Goal: Transaction & Acquisition: Purchase product/service

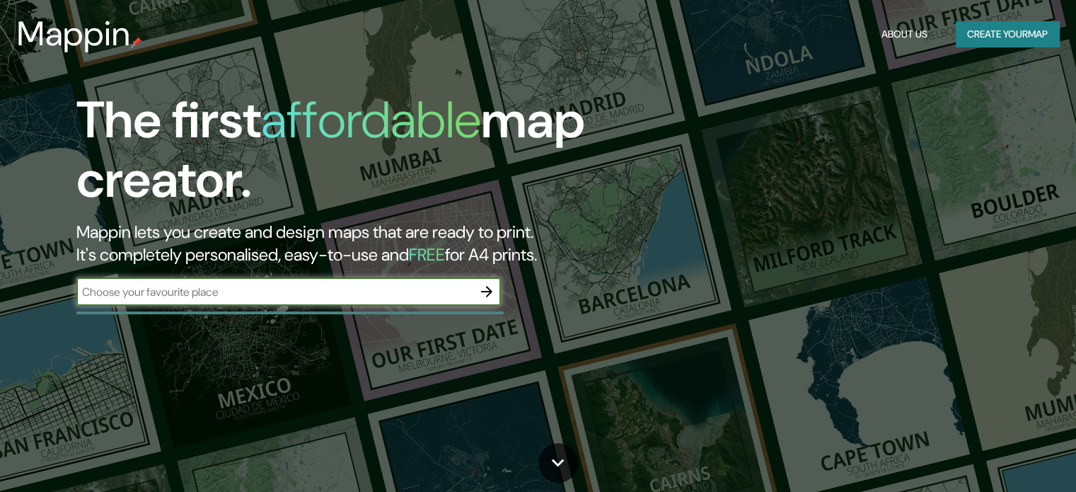
click at [291, 293] on input "text" at bounding box center [274, 292] width 396 height 16
type input "viña del mar"
click at [489, 283] on icon "button" at bounding box center [486, 291] width 17 height 17
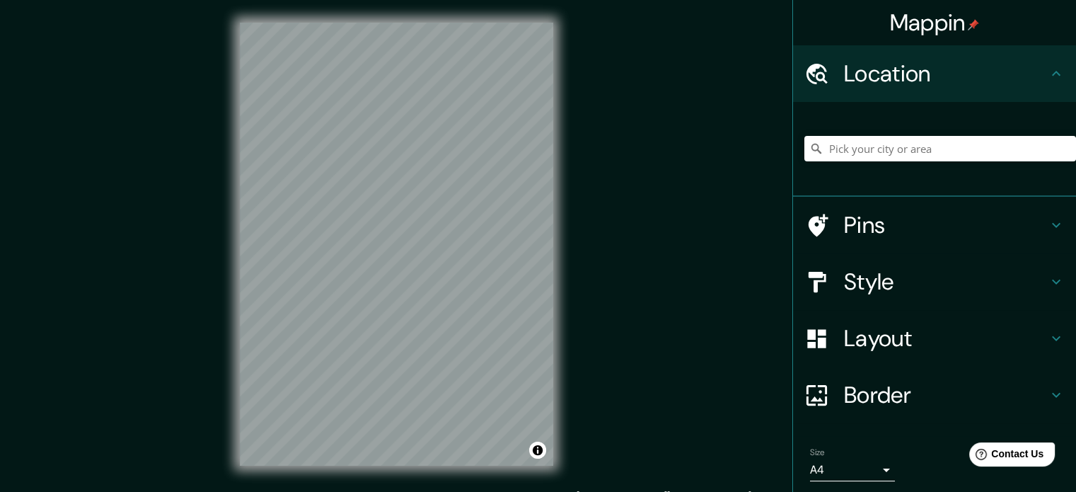
click at [583, 240] on div "Mappin Location Pins Style Layout Border Choose a border. Hint : you can make l…" at bounding box center [538, 255] width 1076 height 511
click at [884, 143] on input "Pick your city or area" at bounding box center [940, 148] width 272 height 25
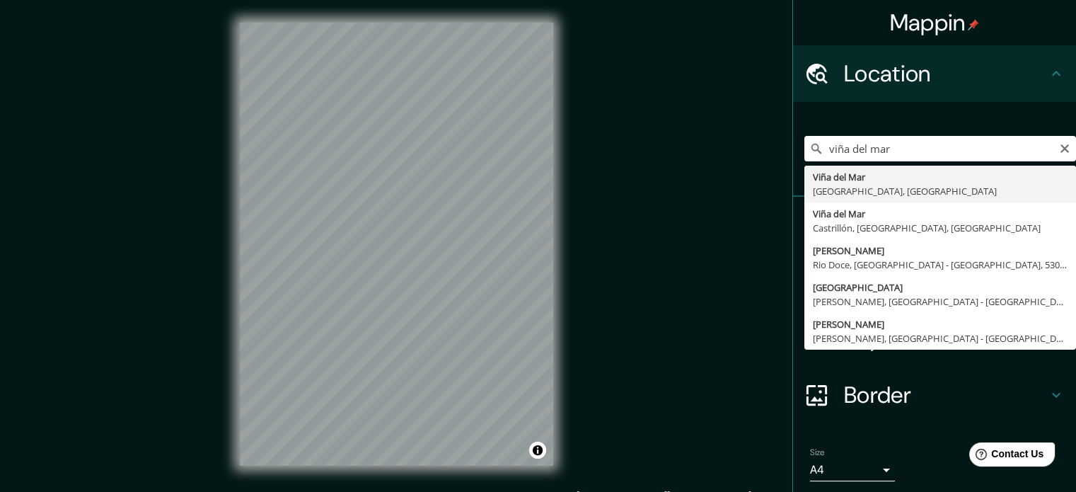
type input "[GEOGRAPHIC_DATA], [GEOGRAPHIC_DATA], [GEOGRAPHIC_DATA]"
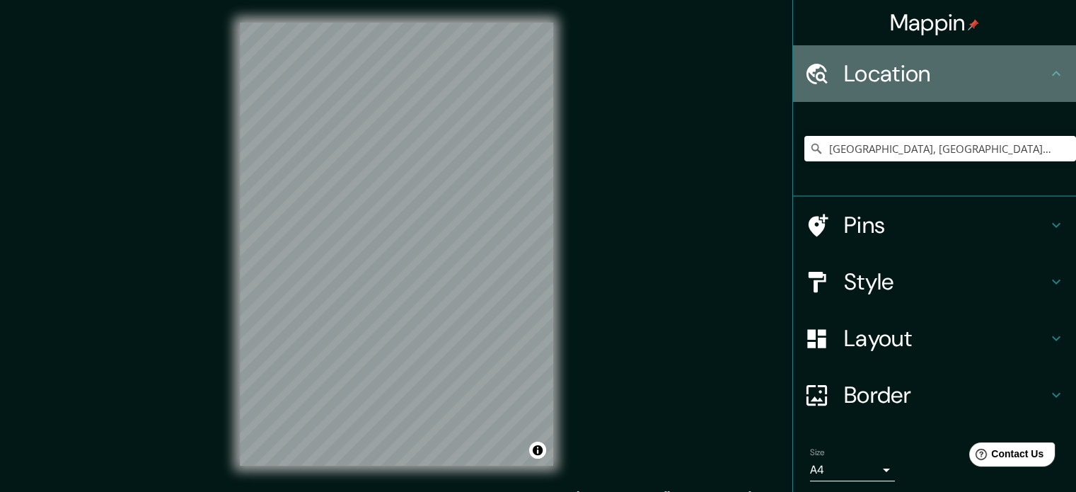
click at [985, 62] on h4 "Location" at bounding box center [946, 73] width 204 height 28
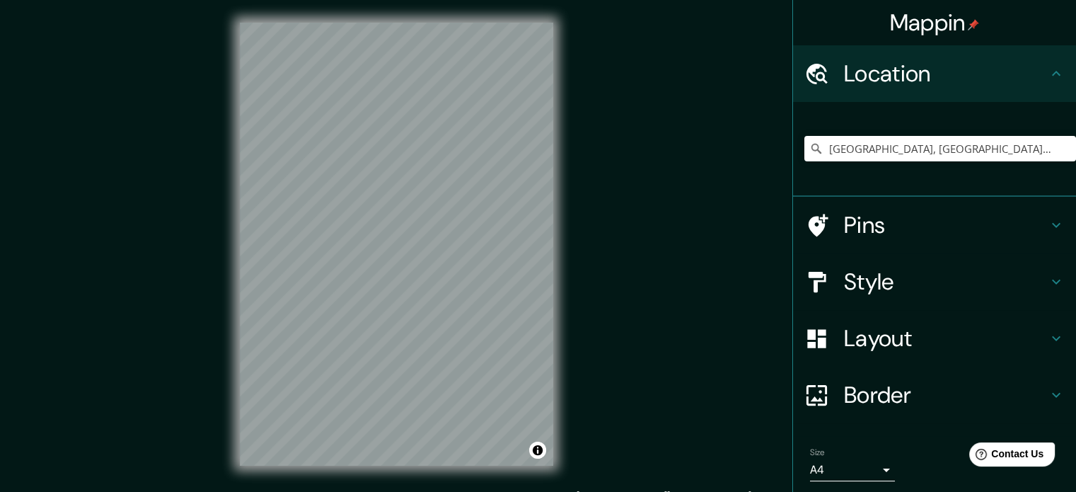
click at [1048, 67] on icon at bounding box center [1056, 73] width 17 height 17
click at [871, 467] on body "Mappin Location [GEOGRAPHIC_DATA], [GEOGRAPHIC_DATA], [GEOGRAPHIC_DATA] Pins St…" at bounding box center [538, 246] width 1076 height 492
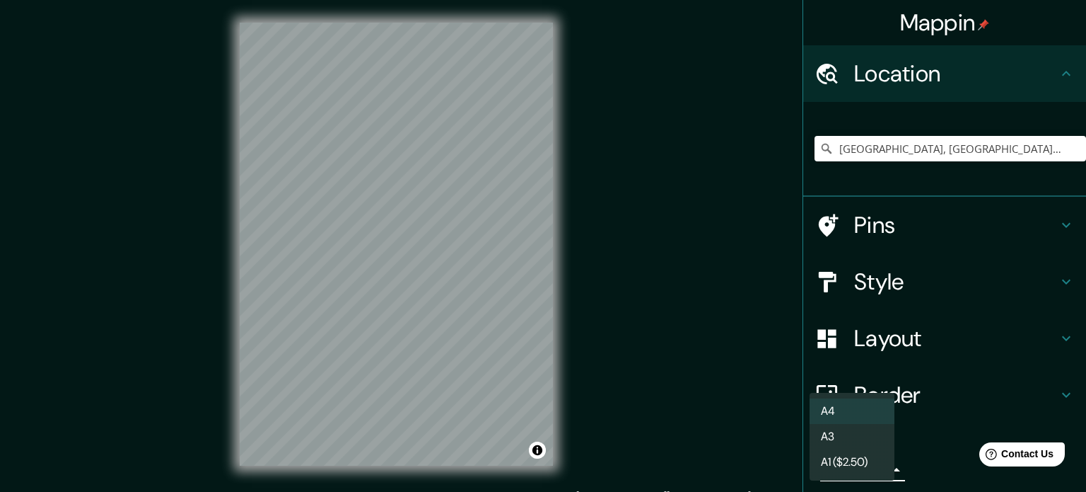
click at [854, 412] on li "A4" at bounding box center [852, 410] width 85 height 25
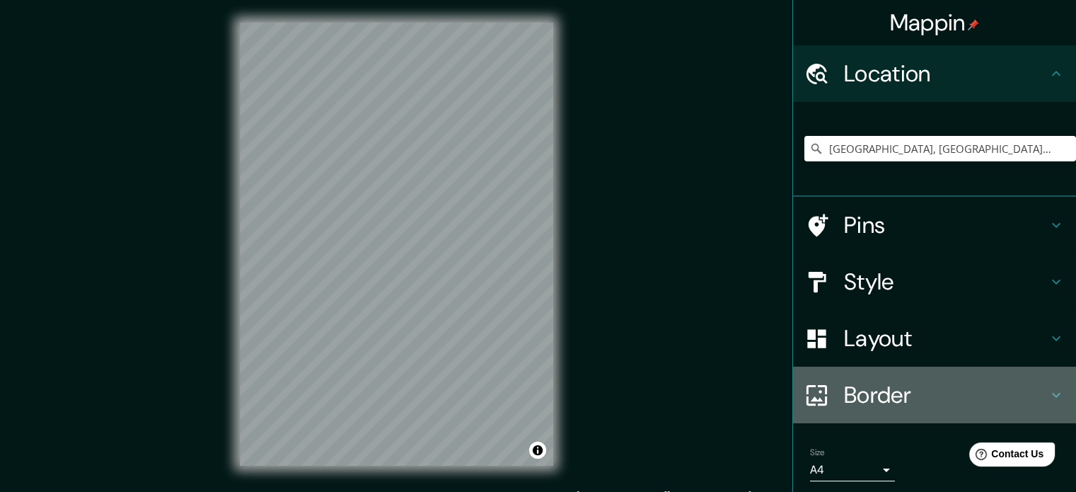
click at [855, 395] on h4 "Border" at bounding box center [946, 395] width 204 height 28
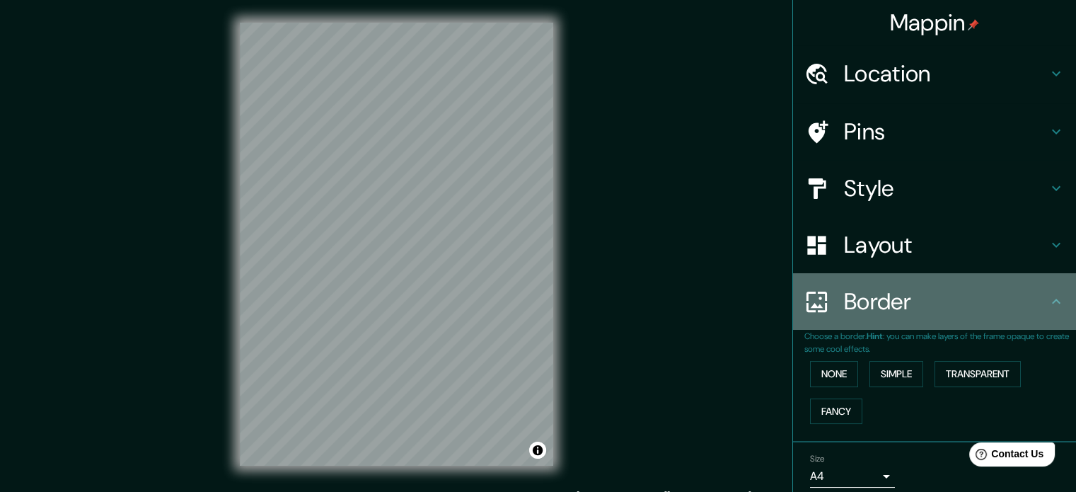
click at [852, 311] on h4 "Border" at bounding box center [946, 301] width 204 height 28
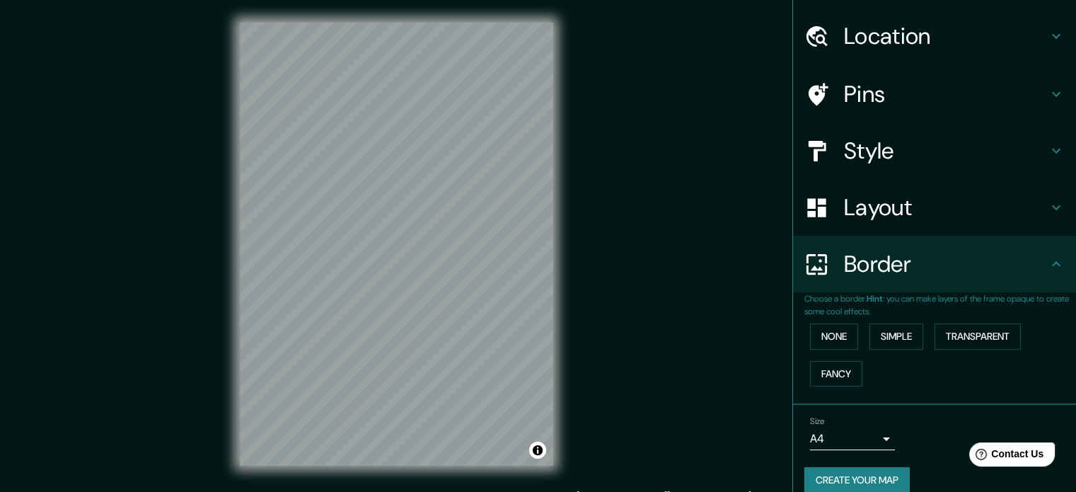
scroll to position [54, 0]
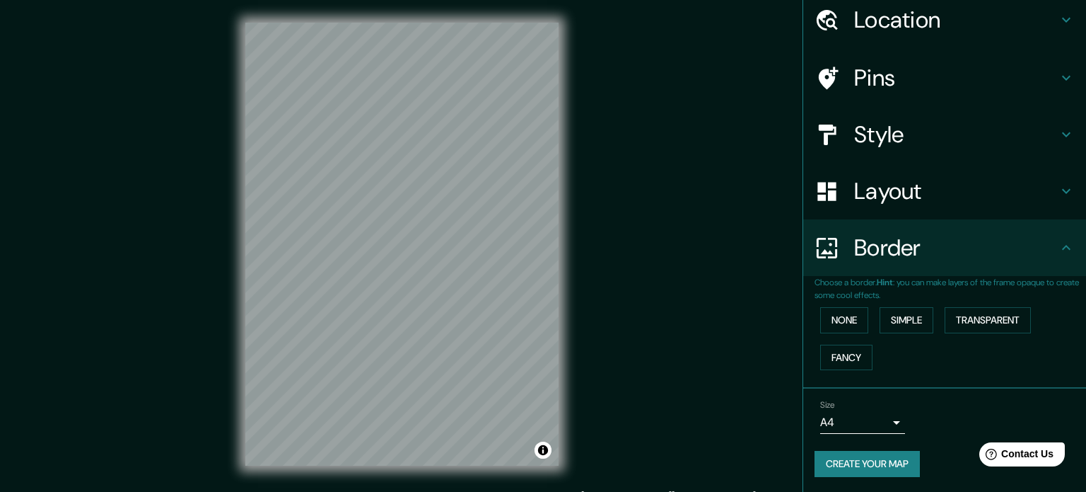
click at [866, 422] on body "Mappin Location [GEOGRAPHIC_DATA], [GEOGRAPHIC_DATA], [GEOGRAPHIC_DATA] Pins St…" at bounding box center [543, 246] width 1086 height 492
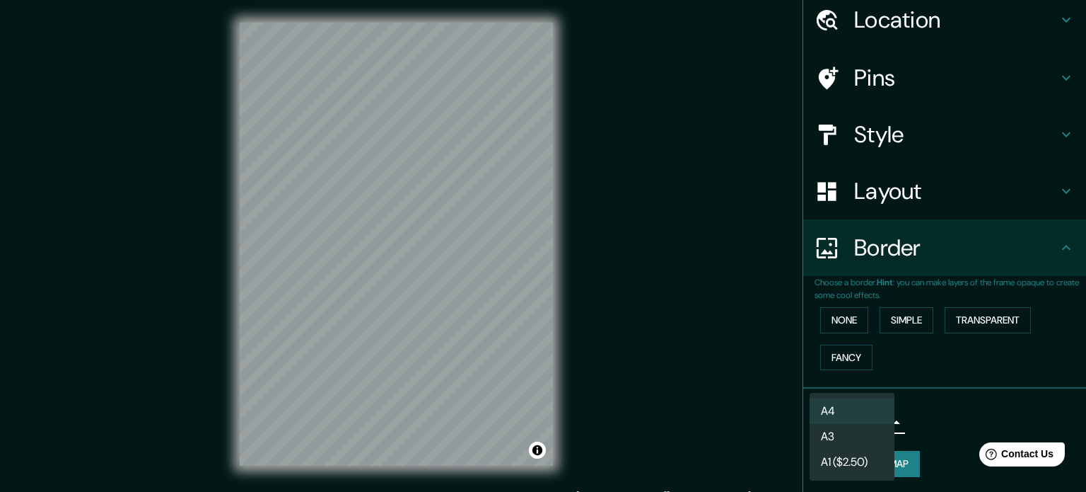
click at [857, 434] on li "A3" at bounding box center [852, 436] width 85 height 25
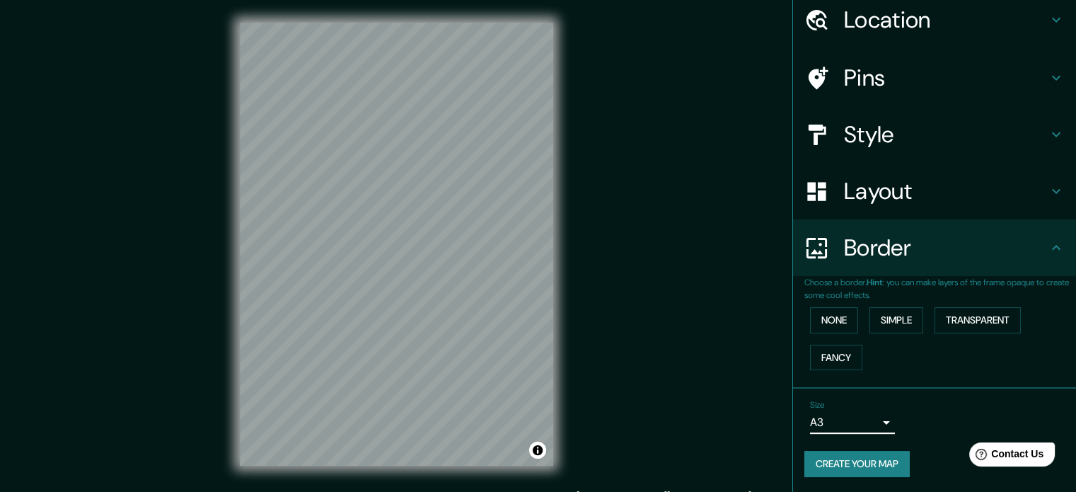
click at [871, 422] on body "Mappin Location [GEOGRAPHIC_DATA], [GEOGRAPHIC_DATA], [GEOGRAPHIC_DATA] Pins St…" at bounding box center [538, 246] width 1076 height 492
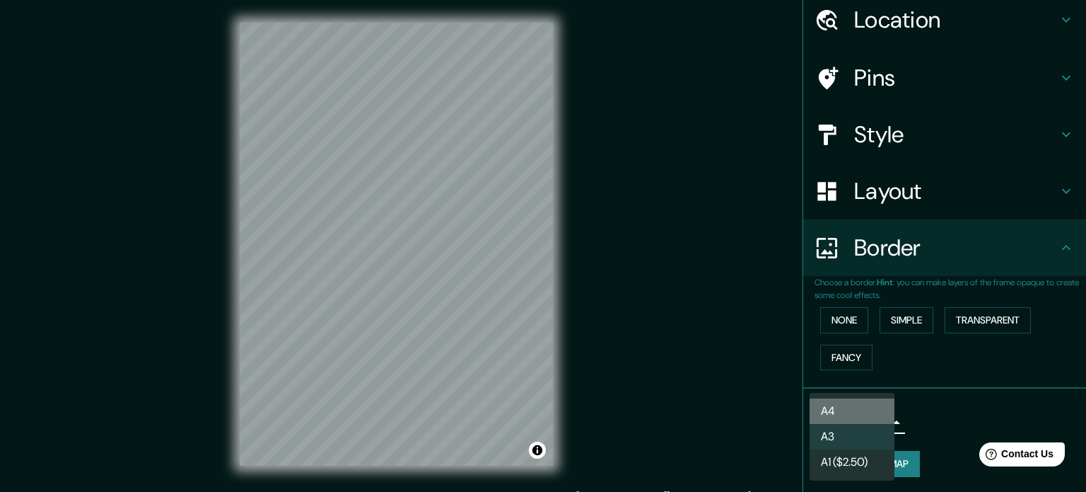
click at [860, 417] on li "A4" at bounding box center [852, 410] width 85 height 25
type input "single"
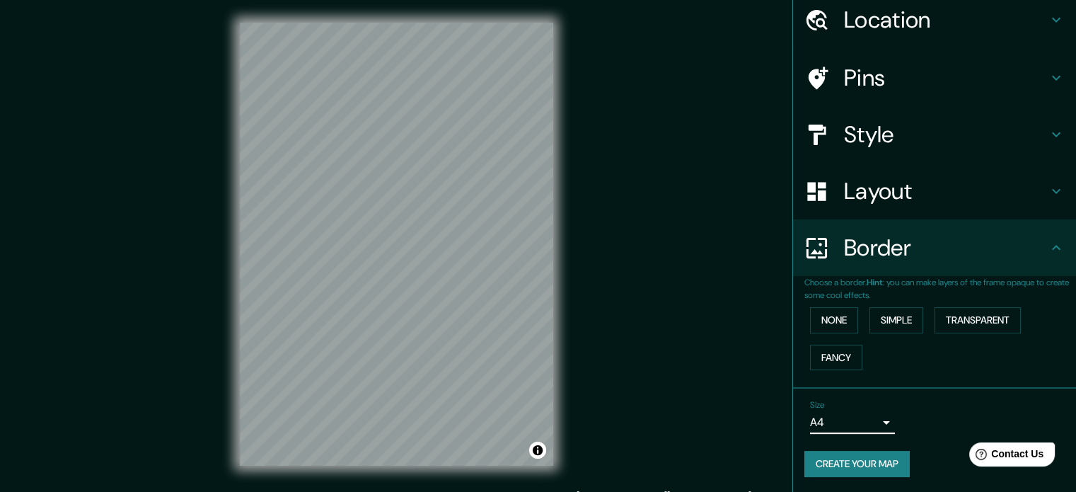
click at [1036, 245] on h4 "Border" at bounding box center [946, 247] width 204 height 28
click at [1038, 208] on div "Layout" at bounding box center [934, 191] width 283 height 57
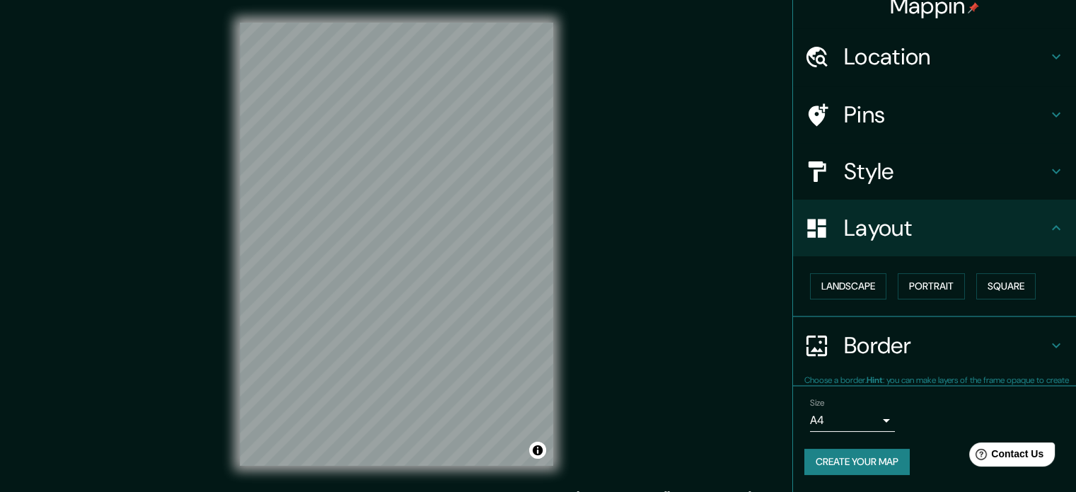
scroll to position [16, 0]
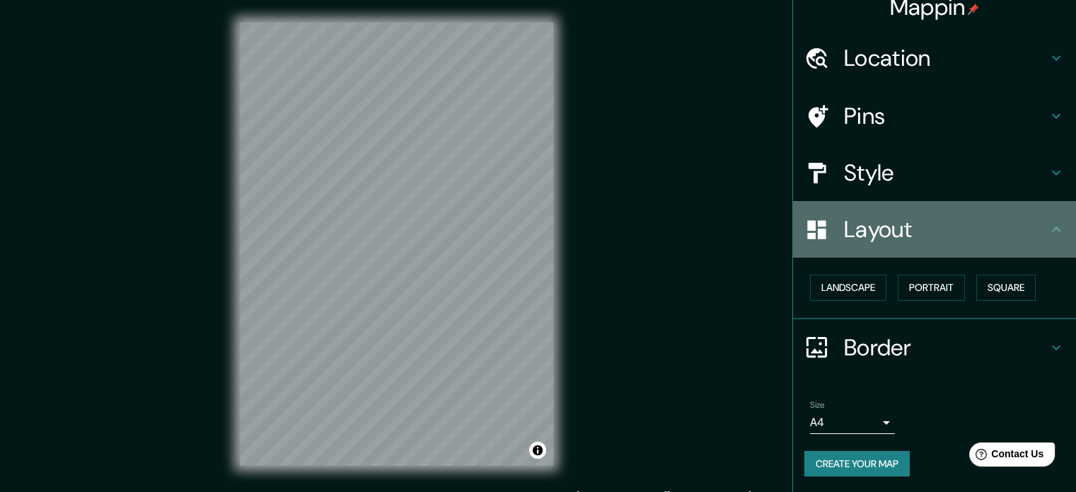
click at [1038, 208] on div "Layout" at bounding box center [934, 229] width 283 height 57
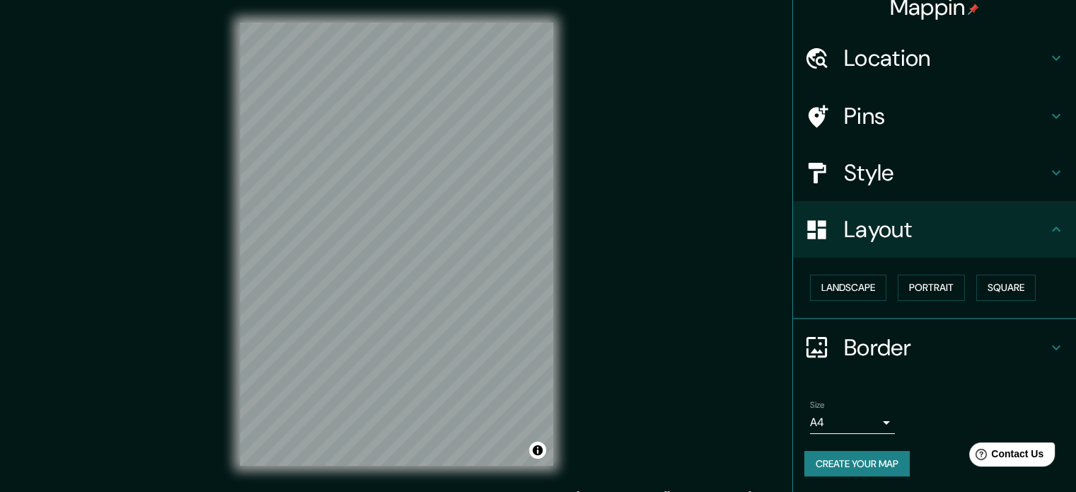
click at [1048, 170] on icon at bounding box center [1056, 172] width 17 height 17
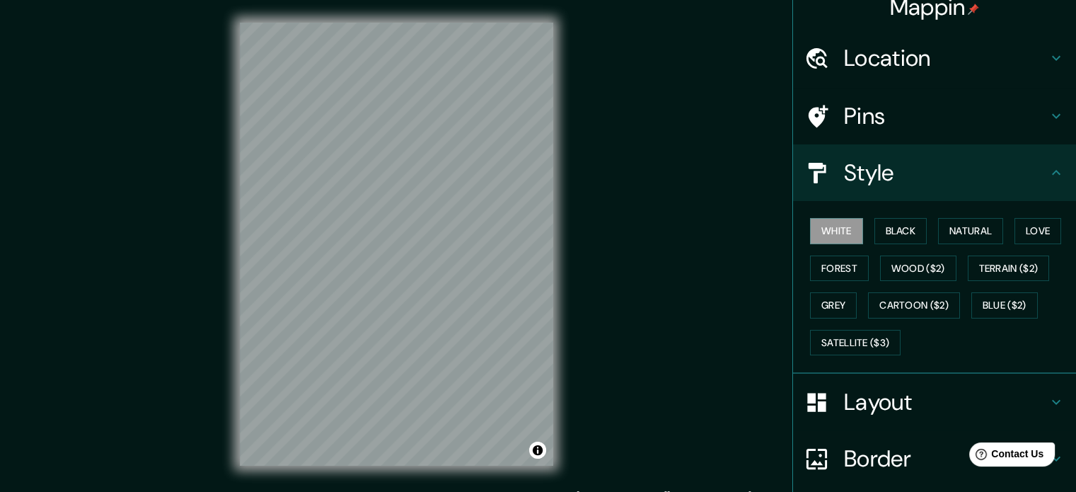
click at [1048, 170] on icon at bounding box center [1056, 172] width 17 height 17
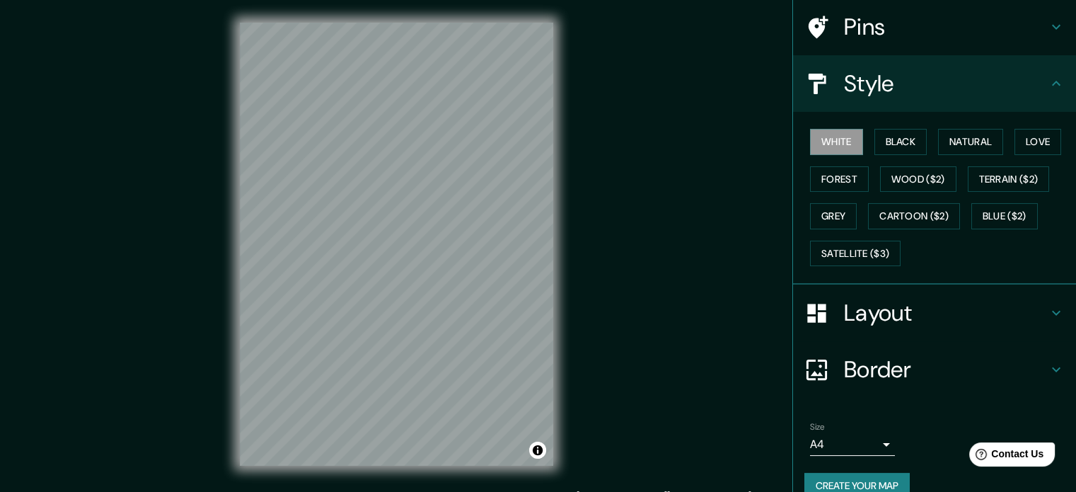
scroll to position [126, 0]
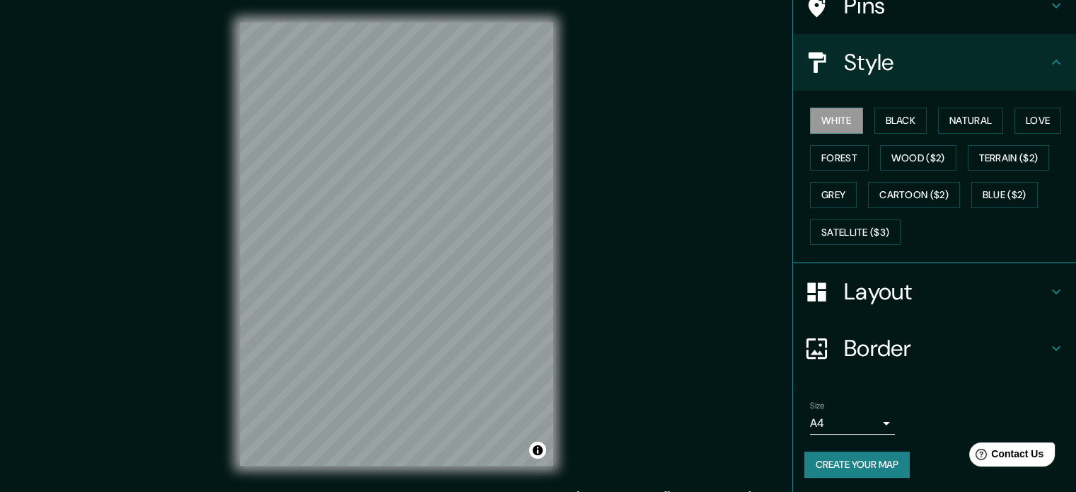
click at [873, 451] on button "Create your map" at bounding box center [856, 464] width 105 height 26
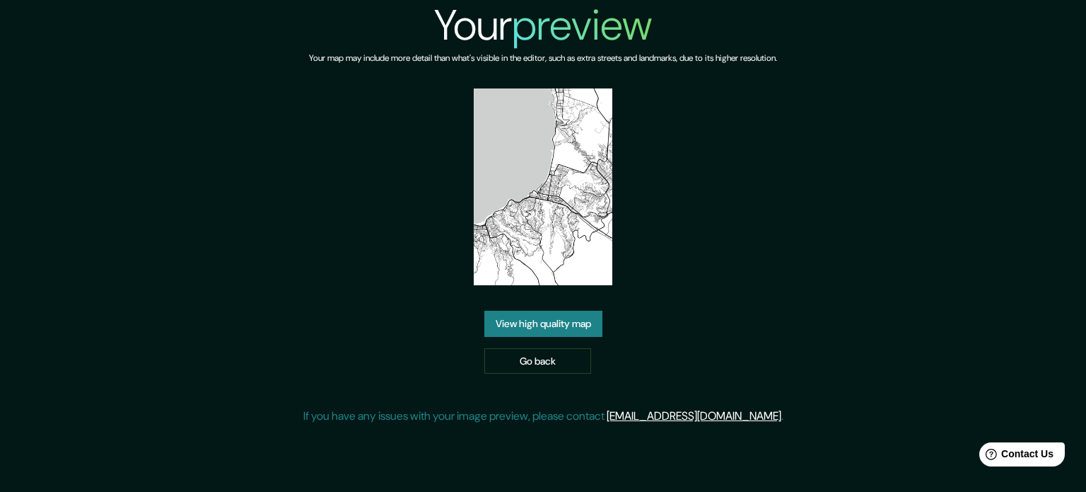
click at [538, 323] on link "View high quality map" at bounding box center [544, 324] width 118 height 26
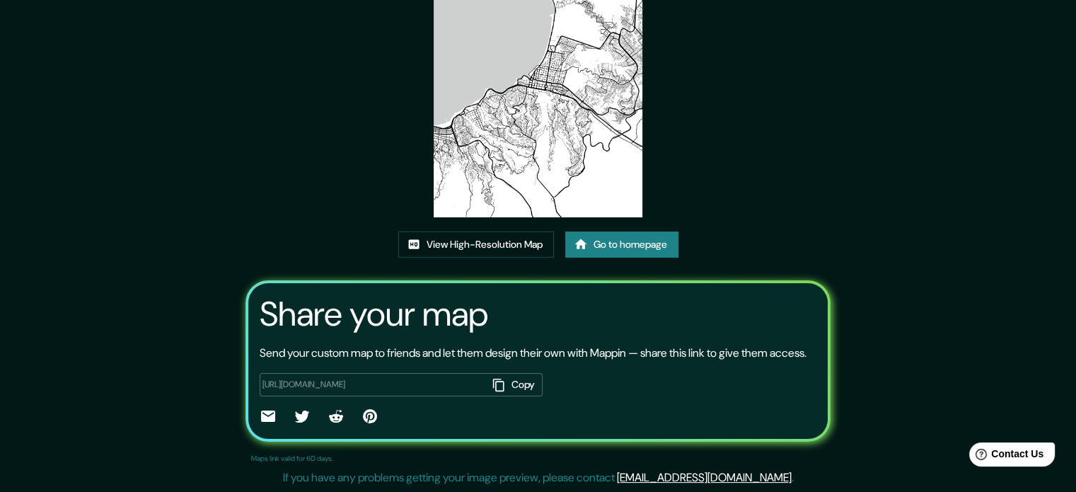
scroll to position [156, 0]
click at [495, 235] on link "View High-Resolution Map" at bounding box center [476, 244] width 156 height 26
click at [627, 231] on link "Go to homepage" at bounding box center [621, 244] width 113 height 26
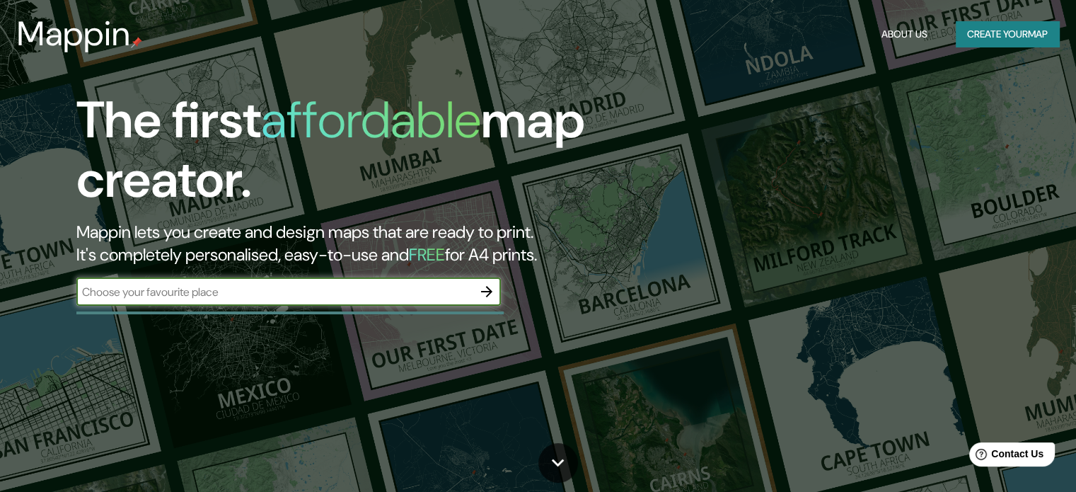
click at [313, 294] on input "text" at bounding box center [274, 292] width 396 height 16
click at [209, 303] on div "​" at bounding box center [288, 291] width 424 height 28
type input "viña del mar"
click at [484, 291] on icon "button" at bounding box center [486, 291] width 11 height 11
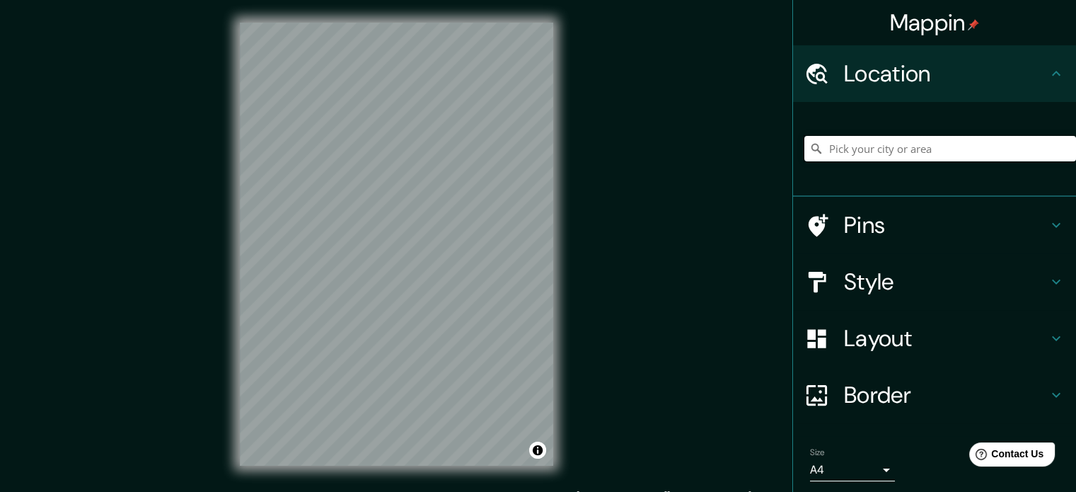
click at [883, 147] on input "Pick your city or area" at bounding box center [940, 148] width 272 height 25
type input "viña del mar"
click at [917, 151] on input "viña del mar" at bounding box center [940, 148] width 272 height 25
click at [880, 155] on input "viña del mar" at bounding box center [940, 148] width 272 height 25
click at [882, 163] on div "viña del mar" at bounding box center [940, 148] width 272 height 71
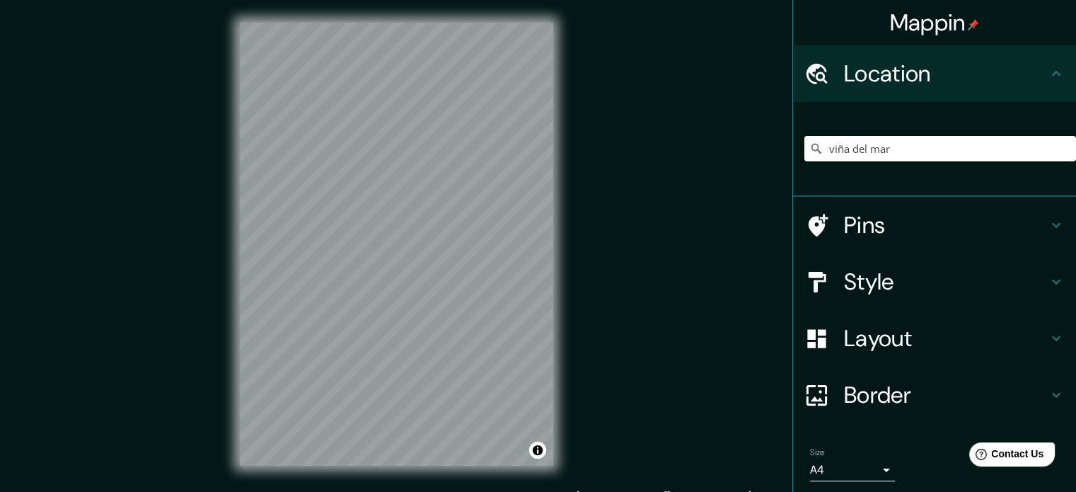
click at [883, 154] on input "viña del mar" at bounding box center [940, 148] width 272 height 25
click at [1023, 70] on h4 "Location" at bounding box center [946, 73] width 204 height 28
click at [893, 149] on input "viña del mar" at bounding box center [940, 148] width 272 height 25
click at [906, 141] on input "viña del mar" at bounding box center [940, 148] width 272 height 25
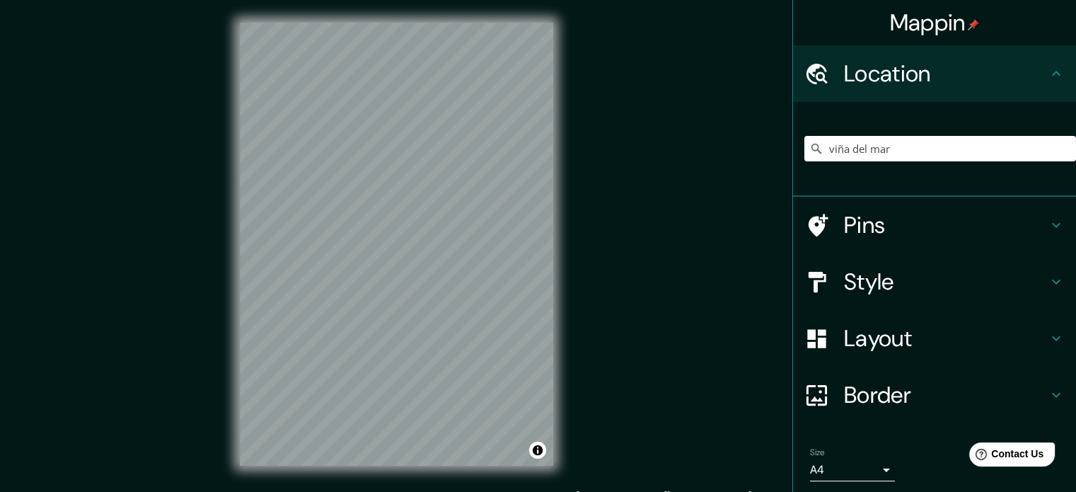
click at [902, 228] on h4 "Pins" at bounding box center [946, 225] width 204 height 28
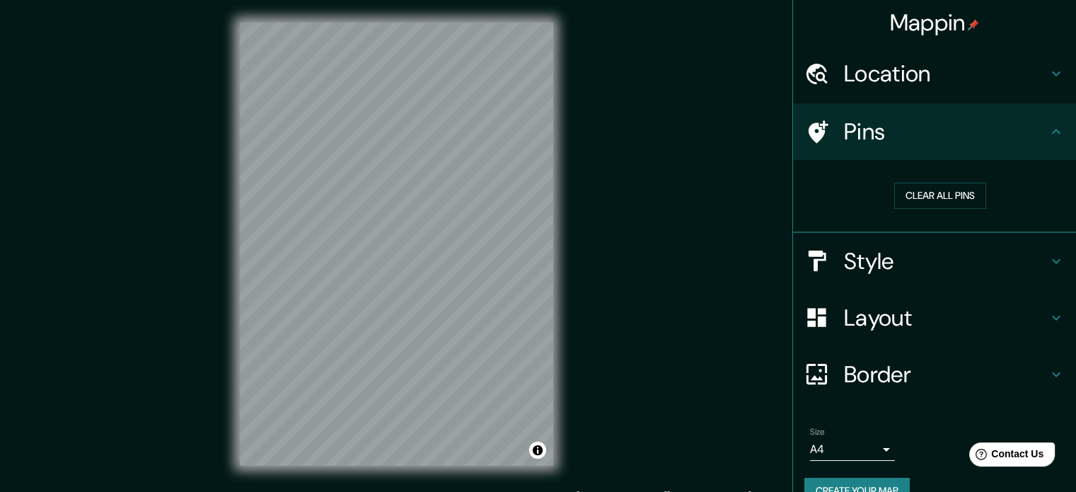
click at [991, 153] on div "Pins" at bounding box center [934, 131] width 283 height 57
click at [953, 78] on h4 "Location" at bounding box center [946, 73] width 204 height 28
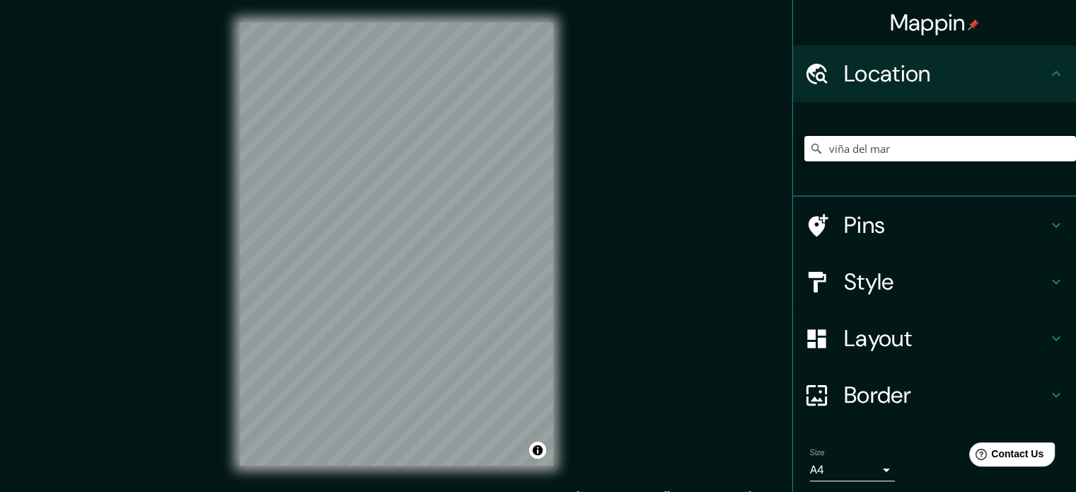
click at [912, 151] on input "viña del mar" at bounding box center [940, 148] width 272 height 25
drag, startPoint x: 912, startPoint y: 151, endPoint x: 775, endPoint y: 161, distance: 136.9
click at [775, 161] on div "Mappin Location viña del mar Pins Style Layout Border Choose a border. Hint : y…" at bounding box center [538, 255] width 1076 height 511
click at [883, 158] on input "Pick your city or area" at bounding box center [940, 148] width 272 height 25
type input "viña del mar"
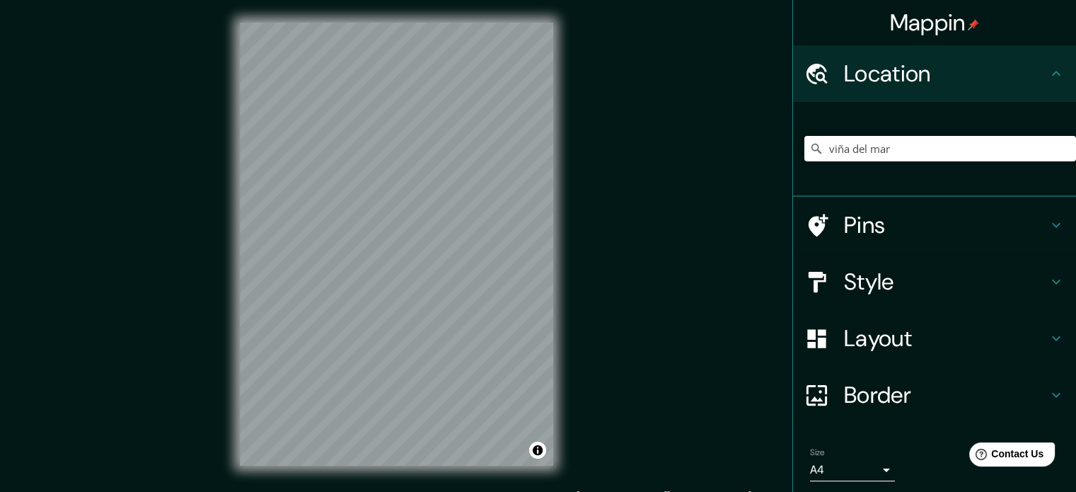
click at [1035, 67] on h4 "Location" at bounding box center [946, 73] width 204 height 28
click at [898, 153] on input "viña del mar" at bounding box center [940, 148] width 272 height 25
drag, startPoint x: 898, startPoint y: 153, endPoint x: 812, endPoint y: 155, distance: 85.6
click at [793, 163] on div "viña del mar" at bounding box center [934, 149] width 283 height 95
click at [1033, 85] on h4 "Location" at bounding box center [946, 73] width 204 height 28
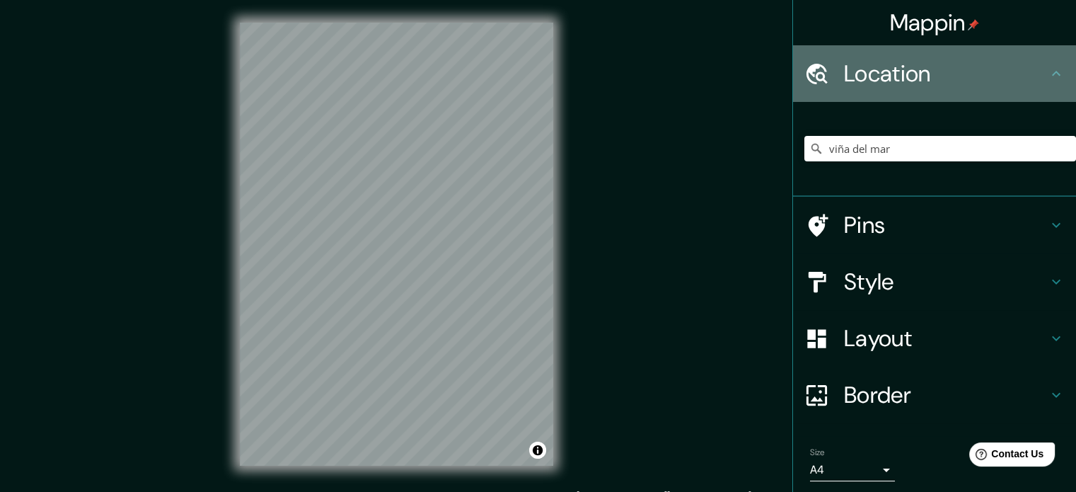
click at [1033, 85] on h4 "Location" at bounding box center [946, 73] width 204 height 28
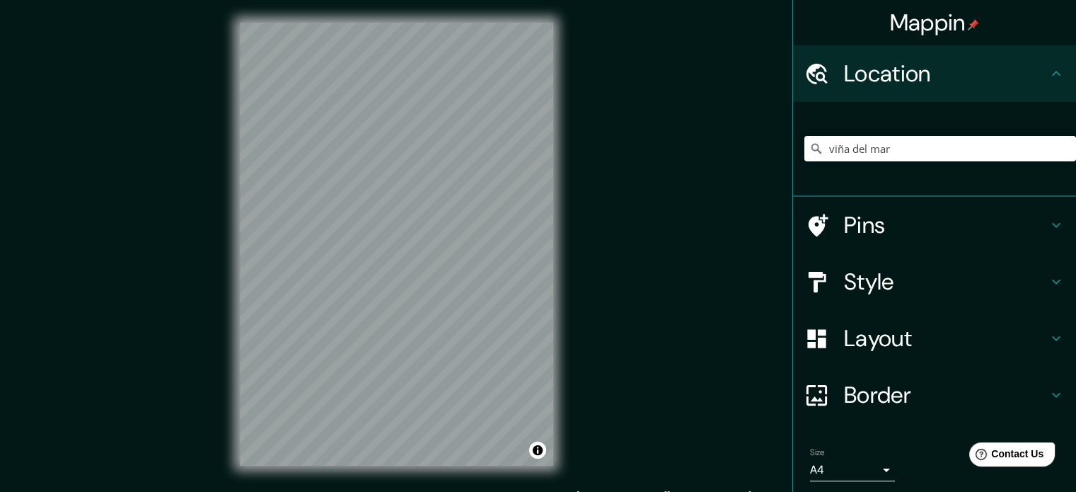
click at [903, 148] on input "viña del mar" at bounding box center [940, 148] width 272 height 25
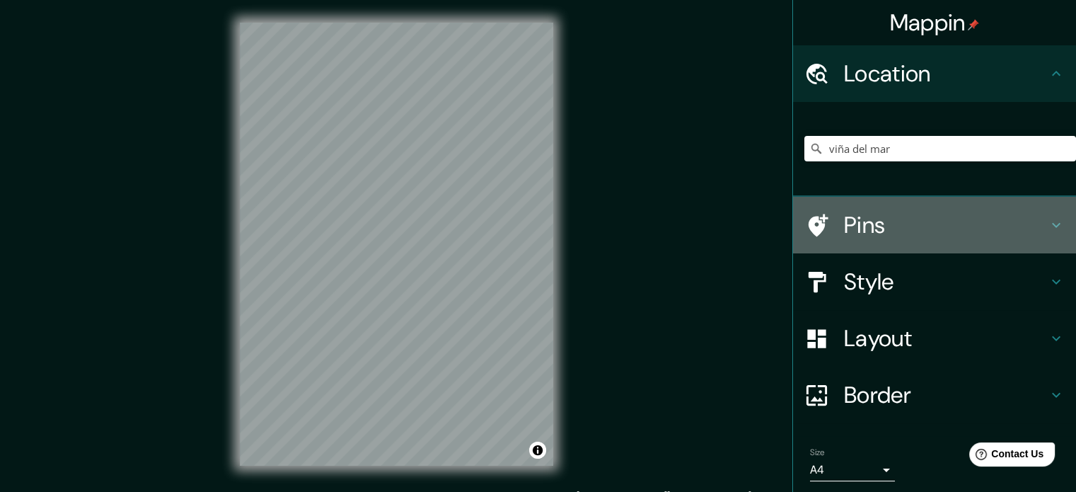
click at [1048, 231] on icon at bounding box center [1056, 224] width 17 height 17
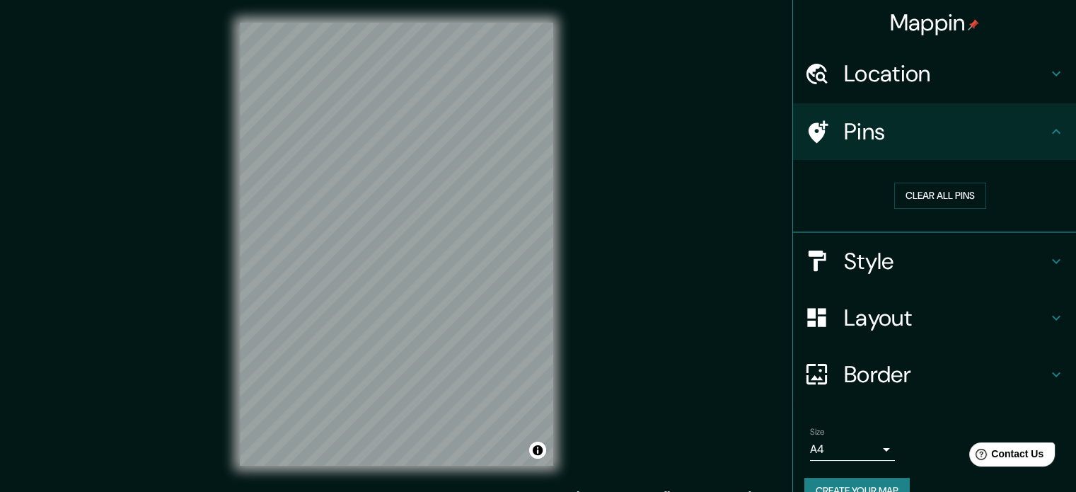
click at [1048, 138] on icon at bounding box center [1056, 131] width 17 height 17
click at [877, 479] on button "Create your map" at bounding box center [856, 490] width 105 height 26
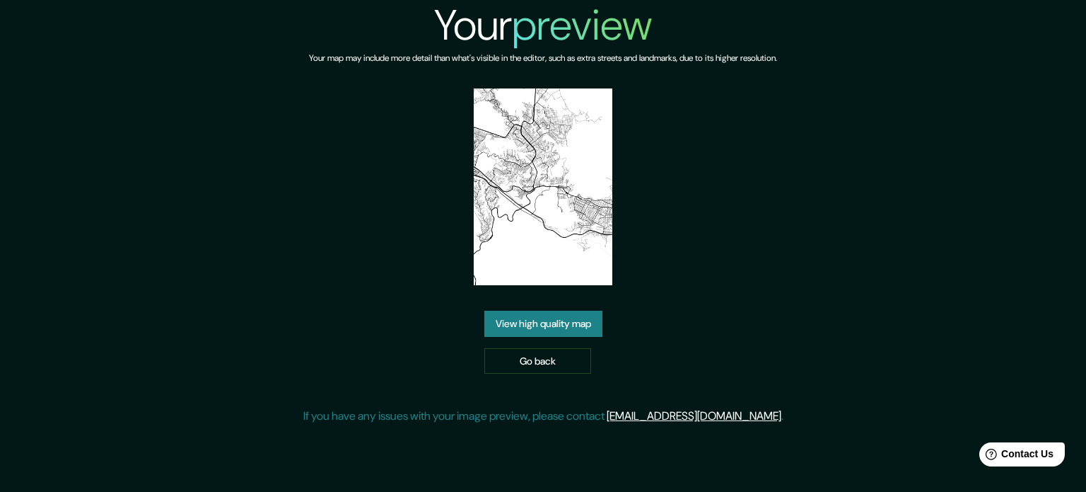
click at [531, 316] on link "View high quality map" at bounding box center [544, 324] width 118 height 26
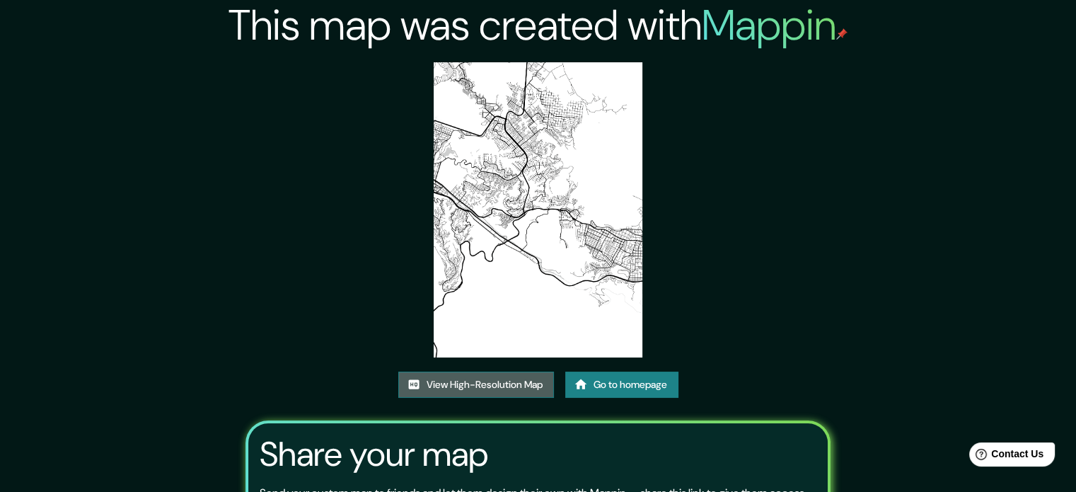
click at [481, 381] on link "View High-Resolution Map" at bounding box center [476, 384] width 156 height 26
